Goal: Task Accomplishment & Management: Use online tool/utility

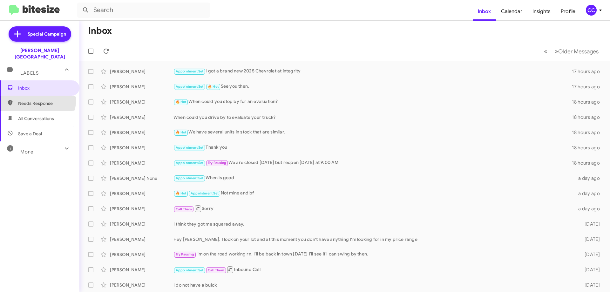
click at [24, 96] on span "Needs Response" at bounding box center [39, 103] width 79 height 15
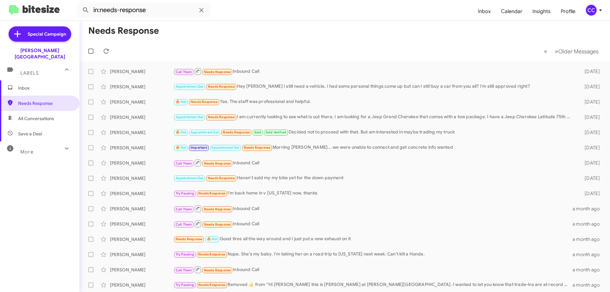
click at [43, 115] on span "All Conversations" at bounding box center [36, 118] width 36 height 6
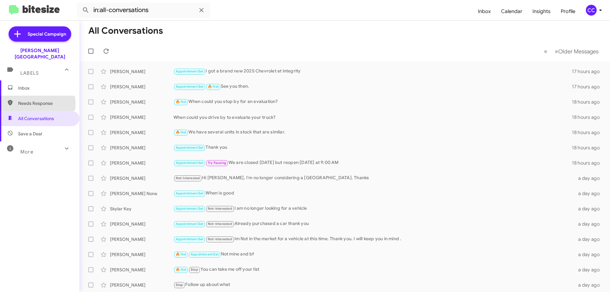
click at [36, 100] on span "Needs Response" at bounding box center [45, 103] width 54 height 6
type input "in:needs-response"
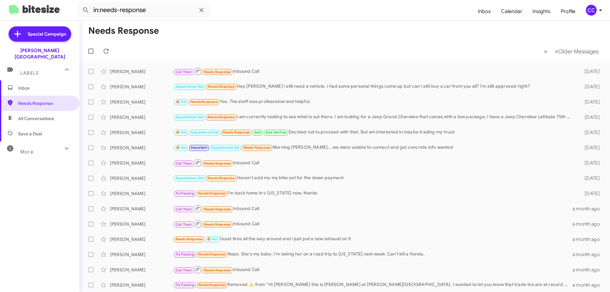
click at [28, 85] on span "Inbox" at bounding box center [45, 88] width 54 height 6
